Goal: Information Seeking & Learning: Learn about a topic

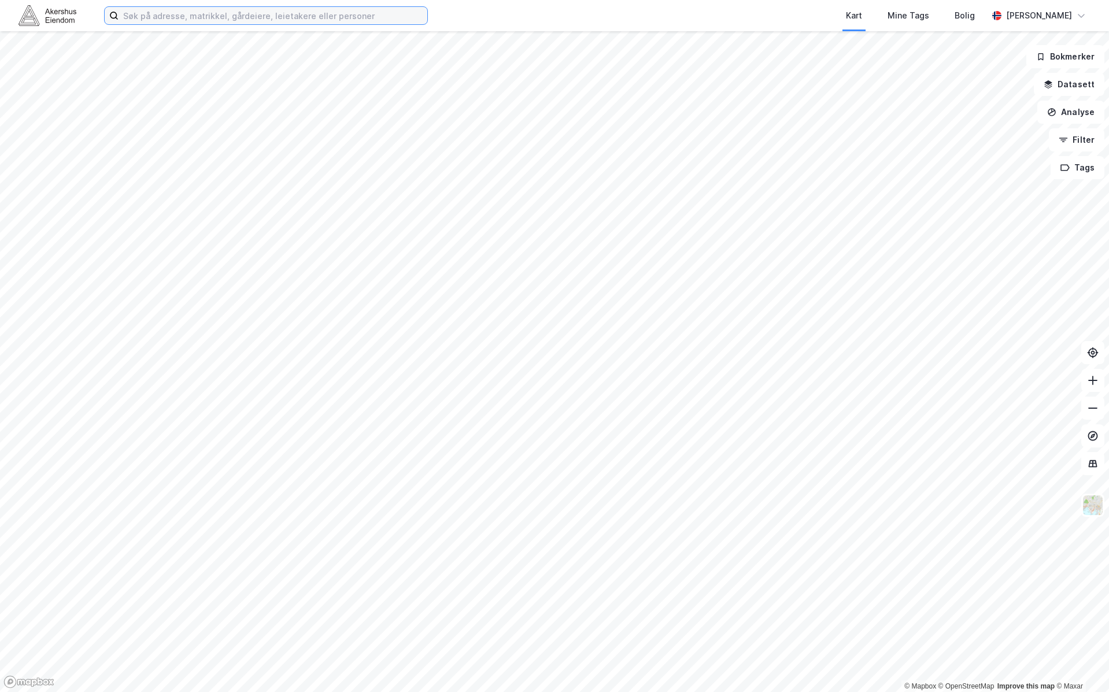
click at [284, 23] on input at bounding box center [273, 15] width 309 height 17
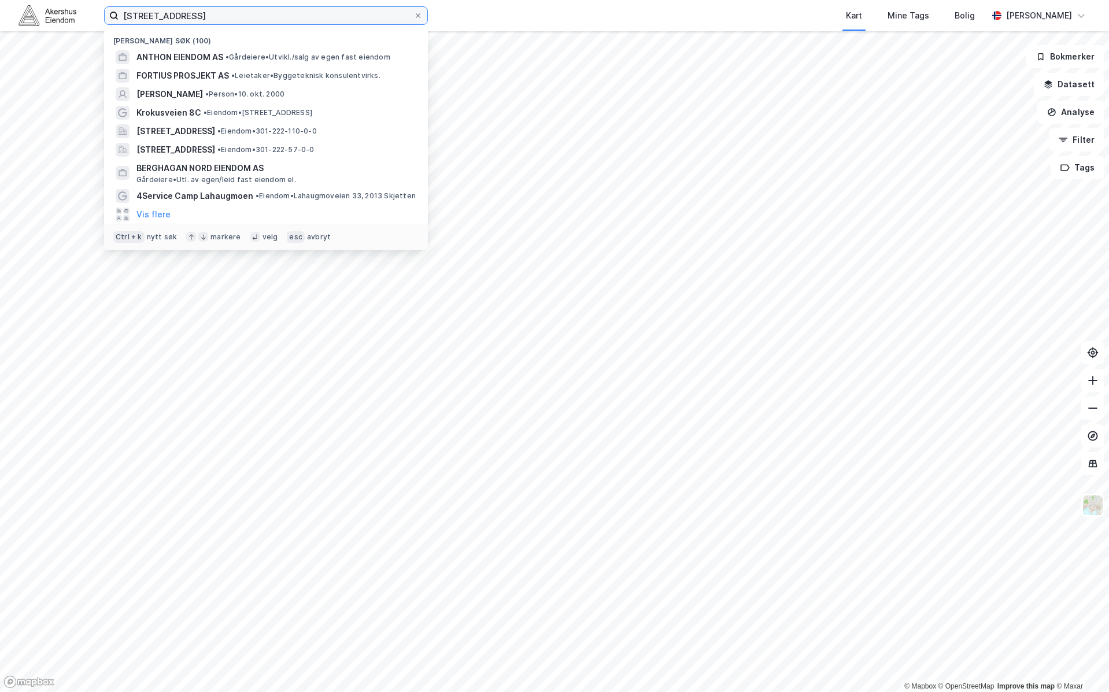
type input "[STREET_ADDRESS]"
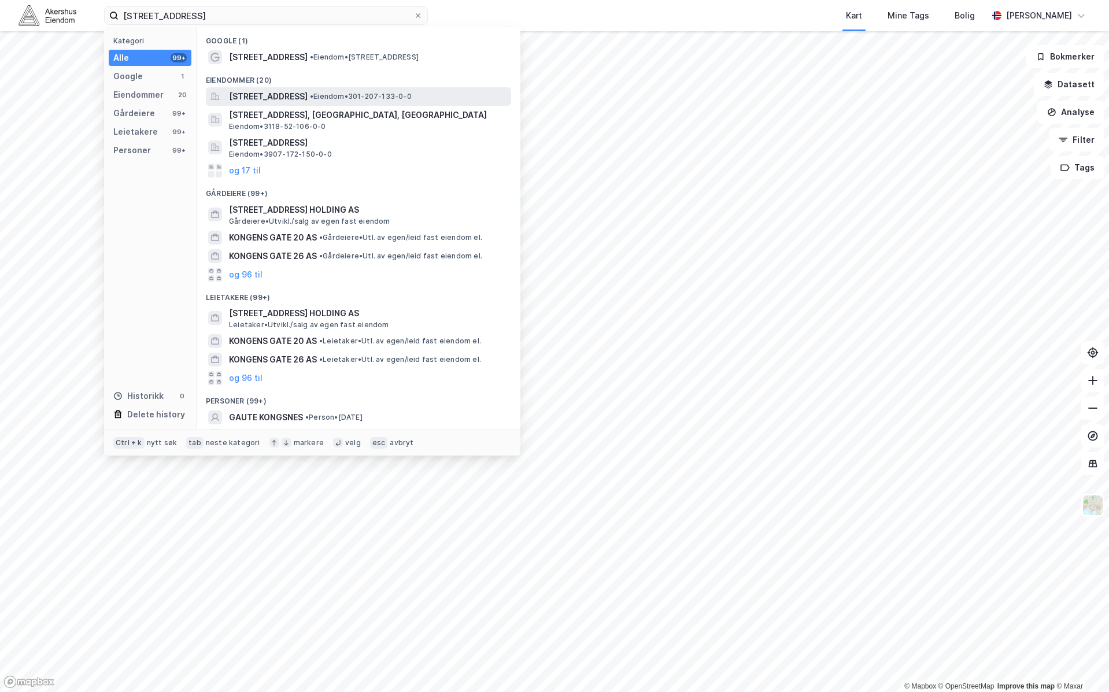
click at [313, 99] on span "•" at bounding box center [311, 96] width 3 height 9
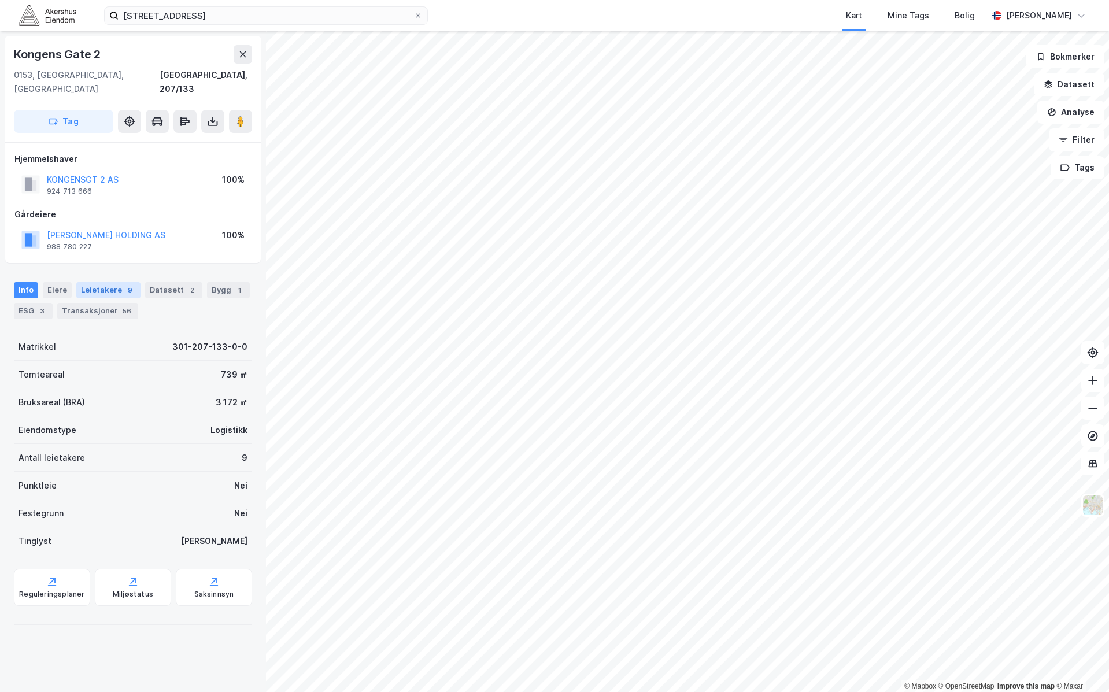
click at [120, 282] on div "Leietakere 9" at bounding box center [108, 290] width 64 height 16
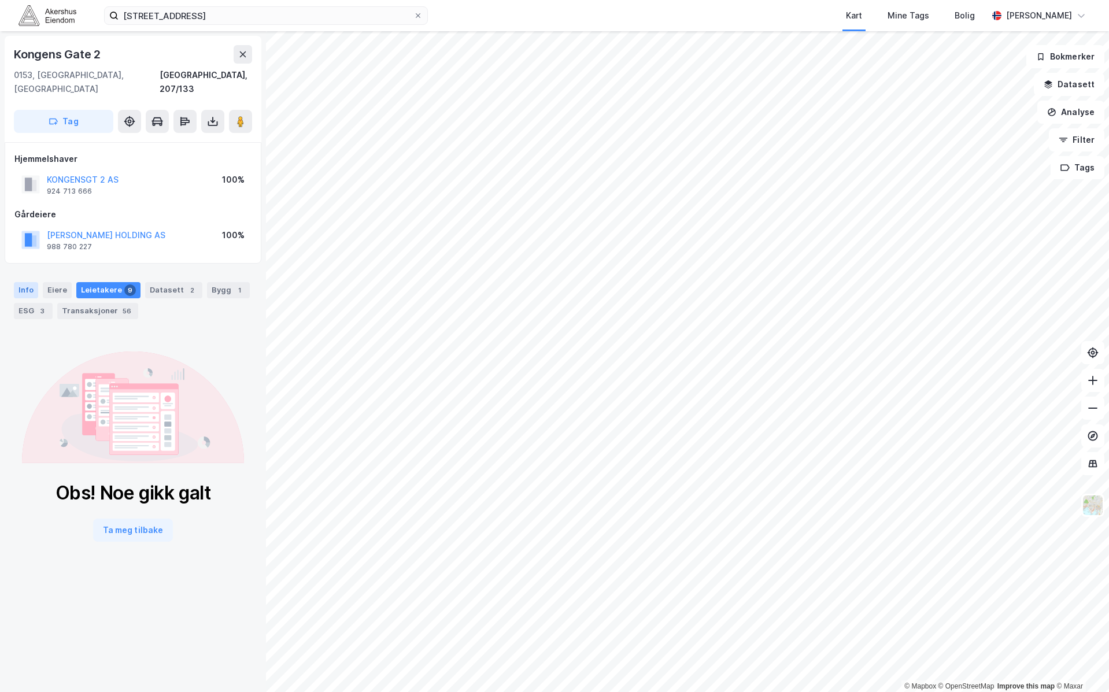
click at [31, 282] on div "Info" at bounding box center [26, 290] width 24 height 16
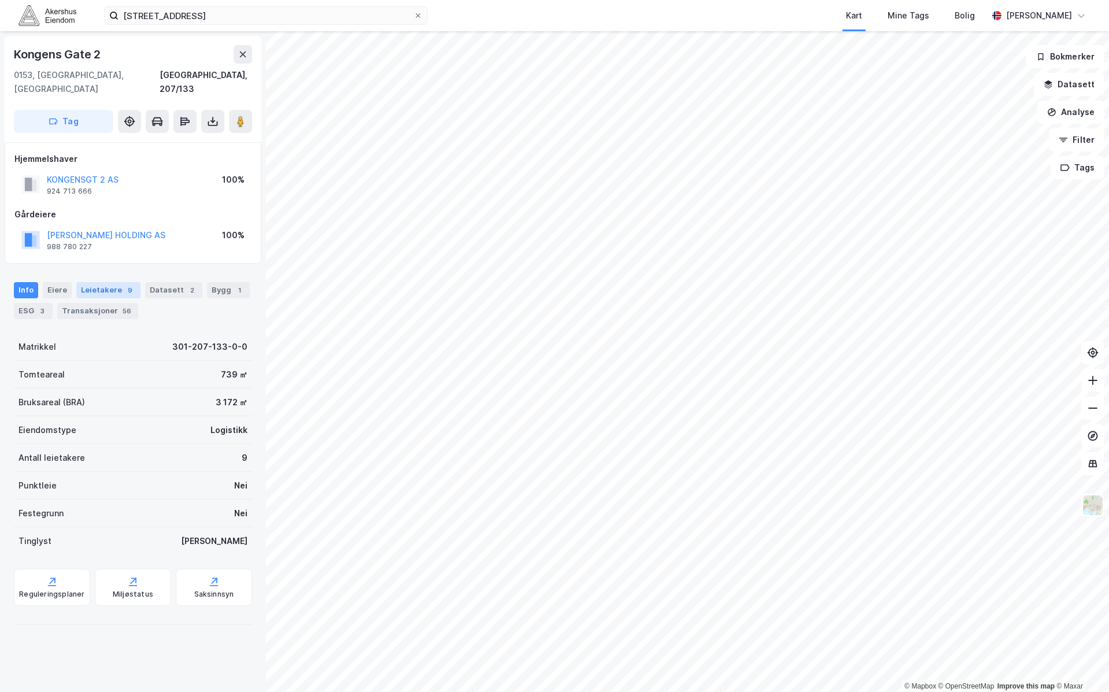
click at [125, 282] on div "Leietakere 9" at bounding box center [108, 290] width 64 height 16
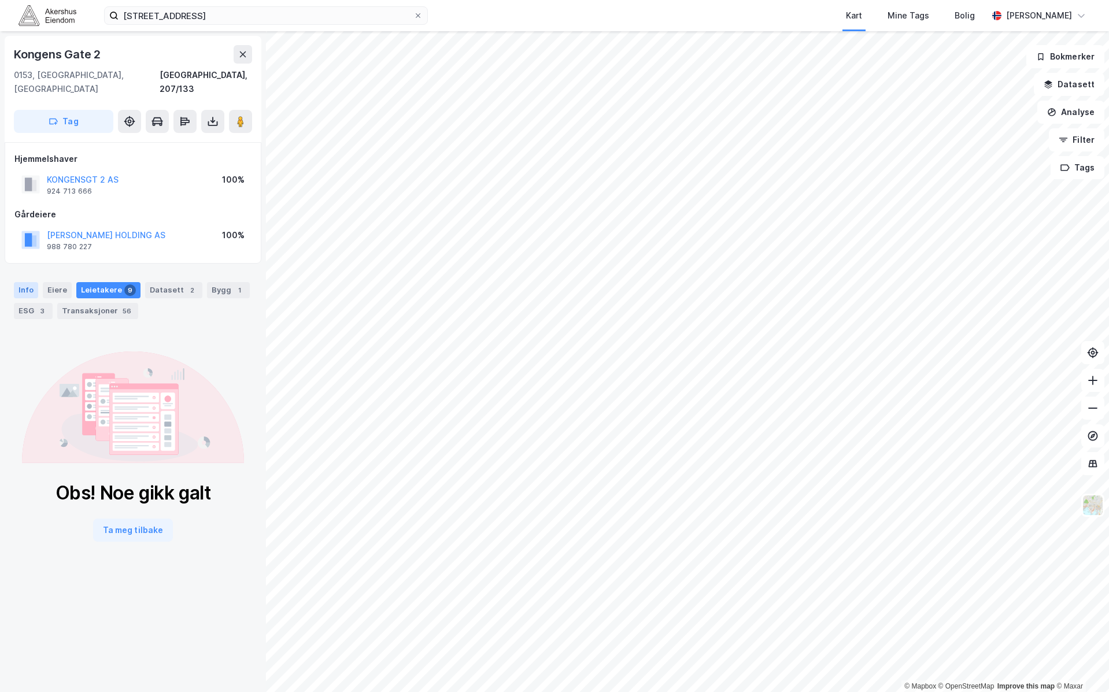
click at [19, 282] on div "Info" at bounding box center [26, 290] width 24 height 16
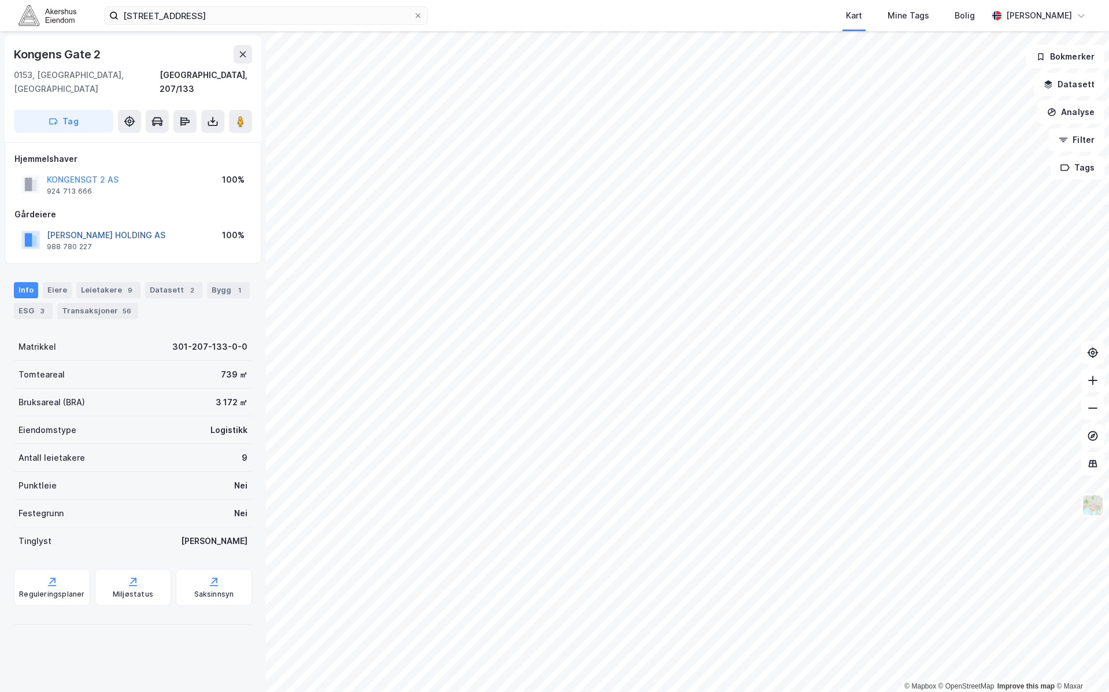
click at [0, 0] on button "[PERSON_NAME] HOLDING AS" at bounding box center [0, 0] width 0 height 0
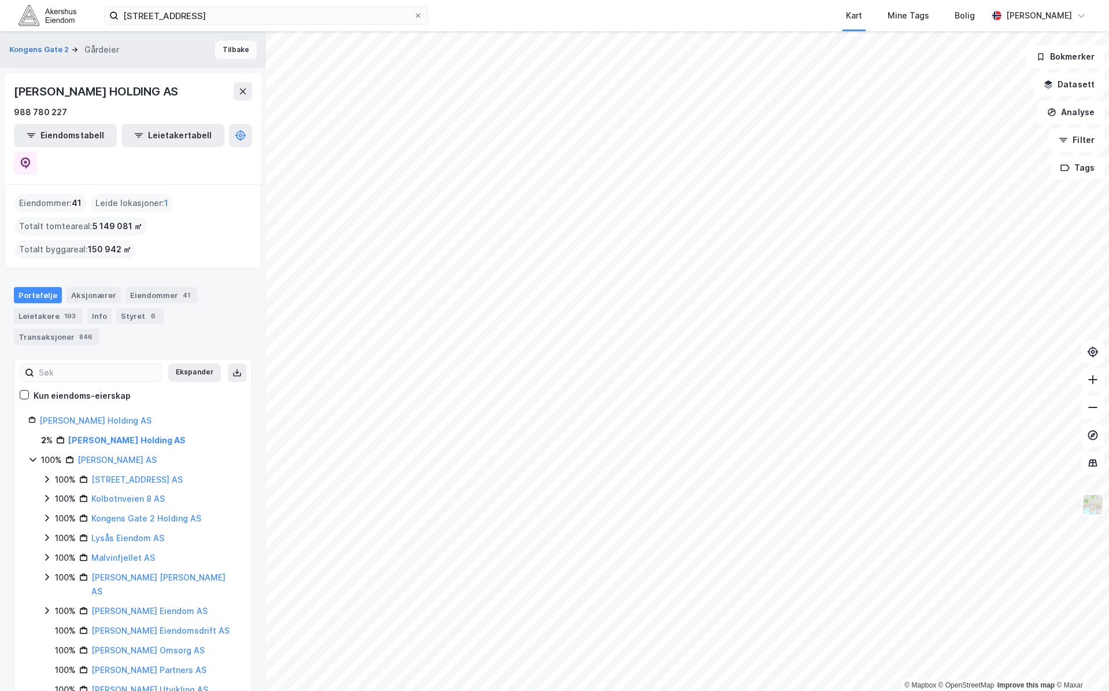
click at [218, 46] on button "Tilbake" at bounding box center [236, 49] width 42 height 19
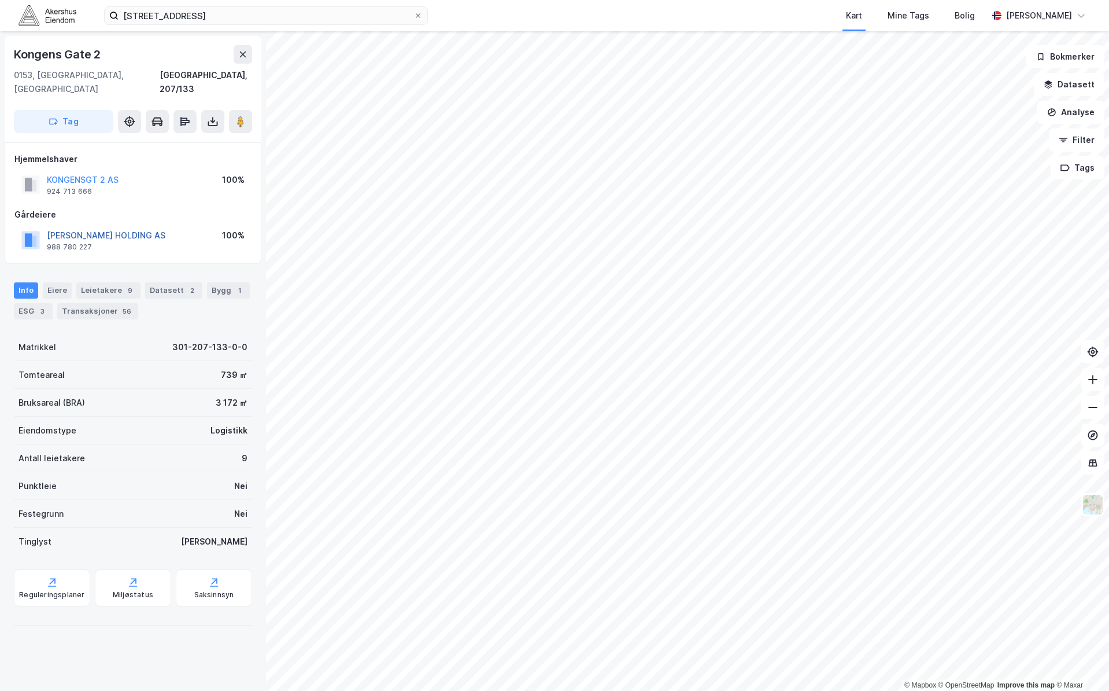
click at [0, 0] on button "[PERSON_NAME] HOLDING AS" at bounding box center [0, 0] width 0 height 0
